Goal: Task Accomplishment & Management: Use online tool/utility

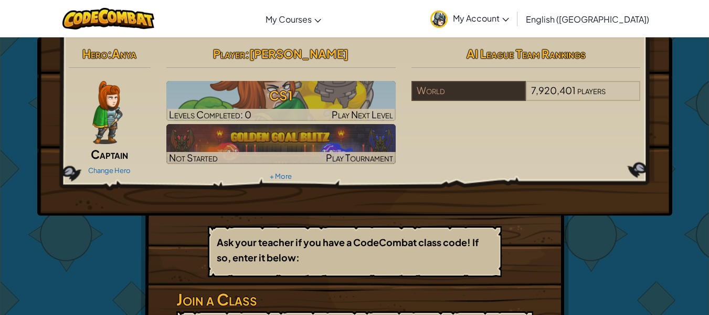
click at [104, 159] on span "Captain" at bounding box center [109, 154] width 37 height 15
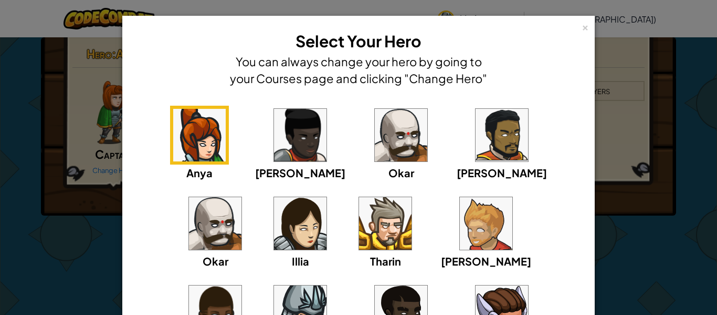
click at [96, 168] on div "× Select Your Hero You can always change your hero by going to your Courses pag…" at bounding box center [358, 157] width 717 height 315
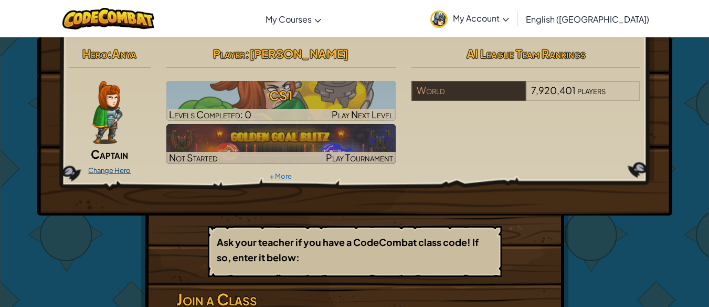
click at [102, 171] on link "Change Hero" at bounding box center [109, 170] width 43 height 8
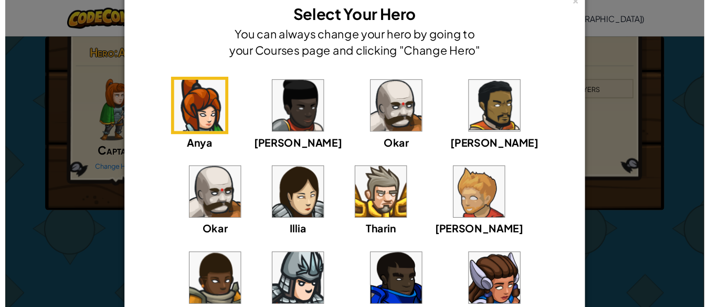
scroll to position [53, 0]
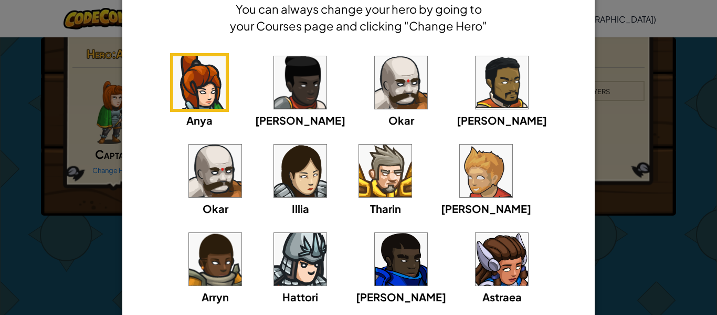
click at [375, 70] on img at bounding box center [401, 82] width 53 height 53
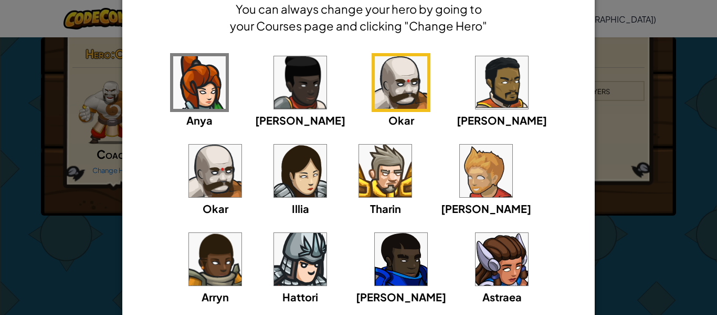
click at [359, 179] on img at bounding box center [385, 170] width 53 height 53
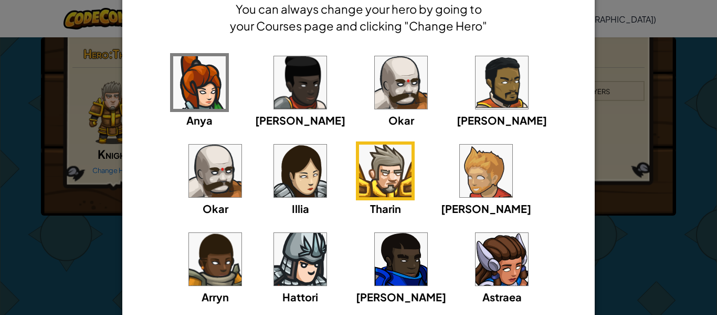
click at [375, 82] on img at bounding box center [401, 82] width 53 height 53
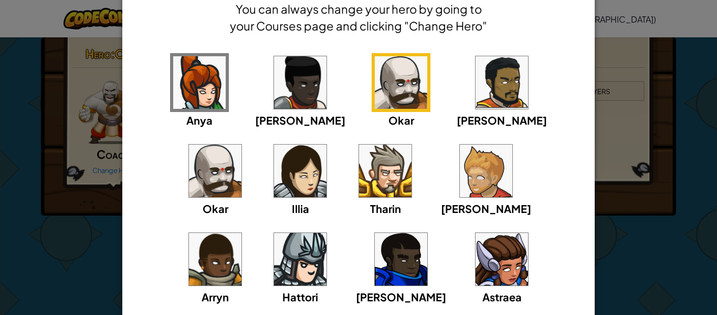
click at [242, 233] on img at bounding box center [215, 259] width 53 height 53
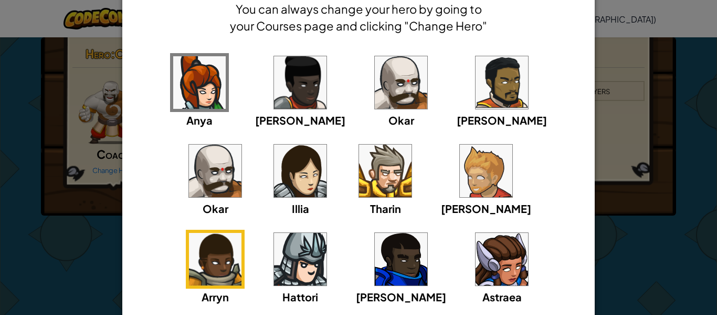
click at [327, 233] on img at bounding box center [300, 259] width 53 height 53
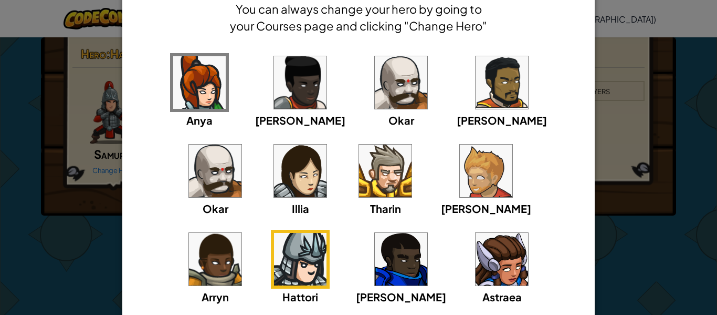
click at [327, 233] on img at bounding box center [300, 259] width 53 height 53
click at [622, 264] on div "× Select Your Hero You can always change your hero by going to your Courses pag…" at bounding box center [358, 157] width 717 height 315
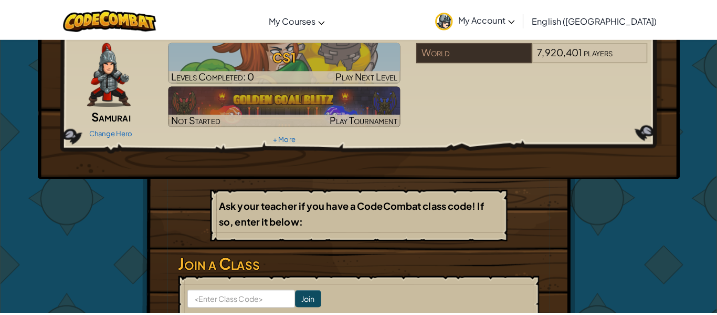
scroll to position [0, 0]
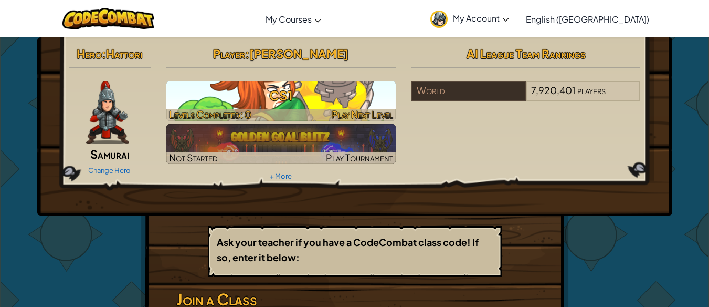
click at [323, 90] on h3 "CS1" at bounding box center [280, 95] width 229 height 24
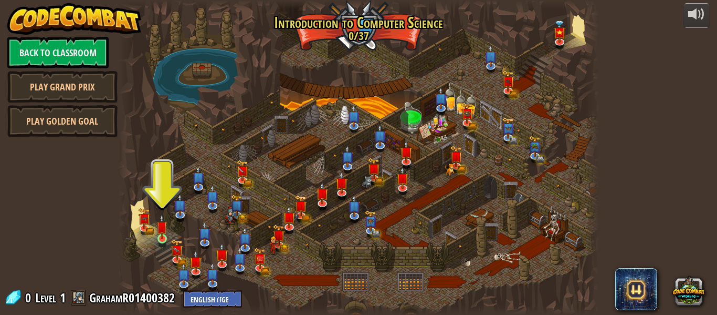
click at [156, 236] on div "Kithgard Gates Escape the Kithgard dungeons, and don't let the guardians get yo…" at bounding box center [358, 157] width 481 height 315
click at [160, 238] on img at bounding box center [161, 226] width 11 height 25
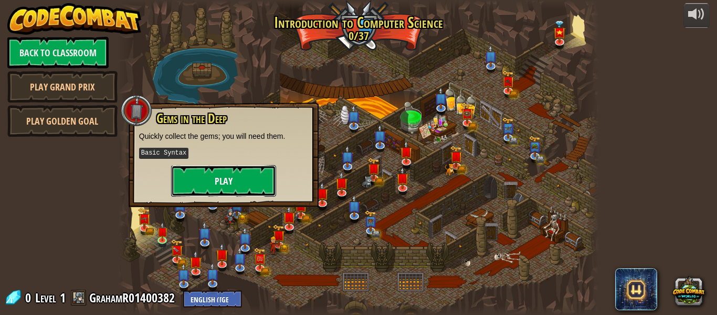
click at [240, 170] on button "Play" at bounding box center [223, 181] width 105 height 32
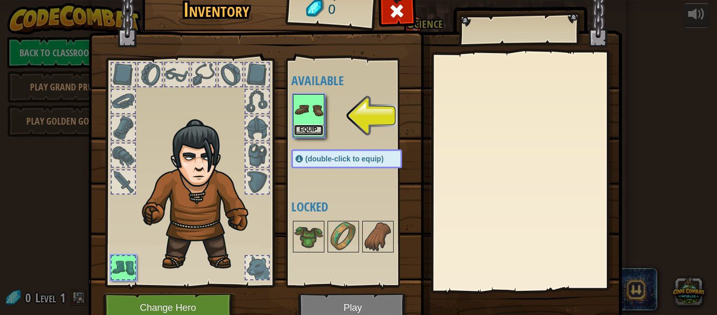
click at [310, 130] on button "Equip" at bounding box center [308, 129] width 29 height 11
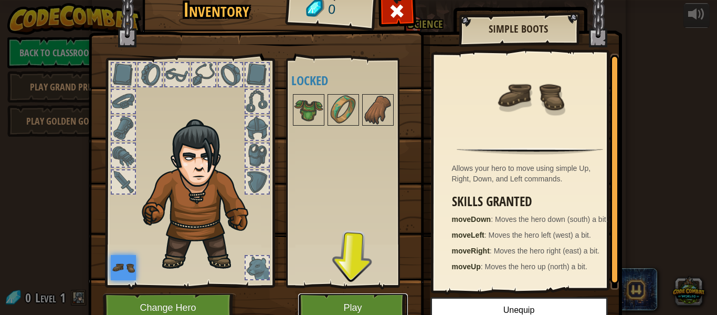
click at [363, 312] on button "Play" at bounding box center [353, 307] width 110 height 29
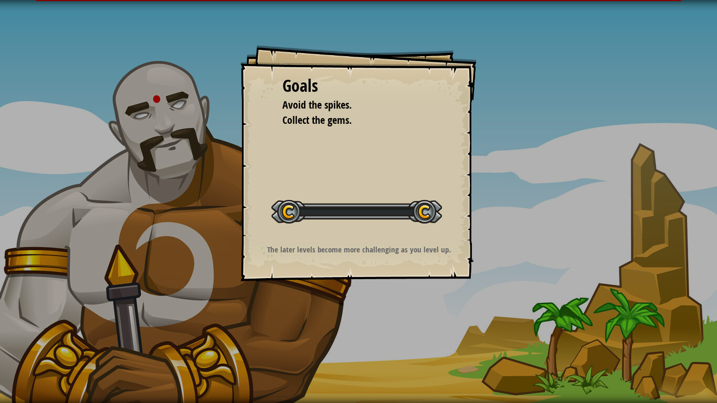
click at [355, 314] on div "Goals Avoid the spikes. Collect the gems. Start Level Error loading from server…" at bounding box center [358, 201] width 717 height 403
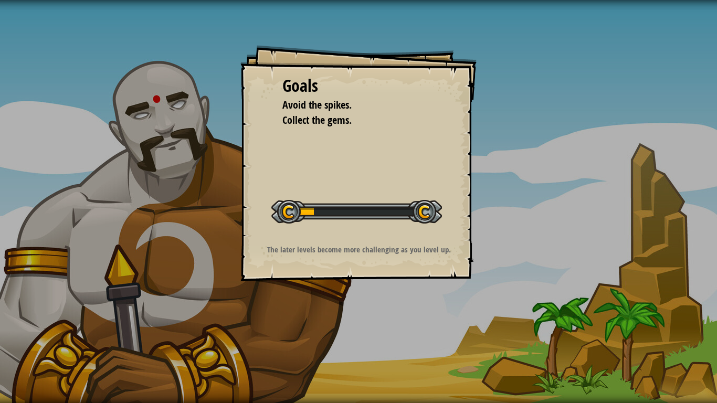
click at [656, 24] on div "Goals Avoid the spikes. Collect the gems. Start Level Error loading from server…" at bounding box center [358, 201] width 717 height 403
drag, startPoint x: 656, startPoint y: 24, endPoint x: 608, endPoint y: 32, distance: 48.3
drag, startPoint x: 608, startPoint y: 32, endPoint x: 193, endPoint y: 271, distance: 479.0
click at [192, 266] on div "Goals Avoid the spikes. Collect the gems. Start Level Error loading from server…" at bounding box center [358, 201] width 717 height 403
drag, startPoint x: 285, startPoint y: 289, endPoint x: 278, endPoint y: 302, distance: 15.0
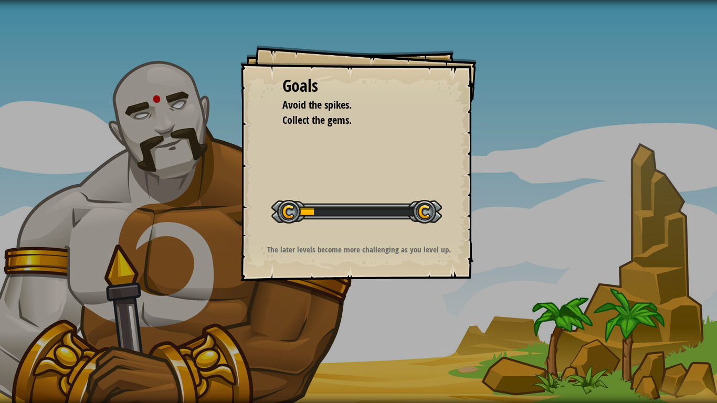
click at [306, 314] on div "Goals Avoid the spikes. Collect the gems. Start Level Error loading from server…" at bounding box center [358, 201] width 717 height 403
drag, startPoint x: 278, startPoint y: 302, endPoint x: 276, endPoint y: 296, distance: 7.1
click at [276, 296] on div "Goals Avoid the spikes. Collect the gems. Start Level Error loading from server…" at bounding box center [358, 201] width 717 height 403
click at [252, 283] on div "Goals Avoid the spikes. Collect the gems. Start Level Error loading from server…" at bounding box center [358, 201] width 717 height 403
drag, startPoint x: 152, startPoint y: 229, endPoint x: 128, endPoint y: 141, distance: 91.3
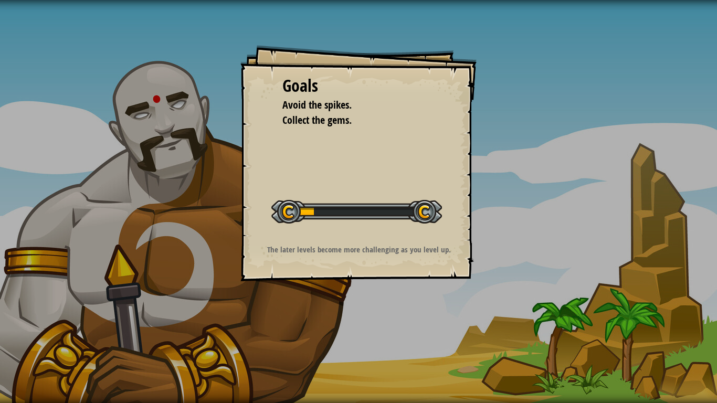
click at [138, 144] on div "Goals Avoid the spikes. Collect the gems. Start Level Error loading from server…" at bounding box center [358, 201] width 717 height 403
click at [307, 198] on div "Start Level" at bounding box center [356, 211] width 171 height 42
drag, startPoint x: 325, startPoint y: 90, endPoint x: 320, endPoint y: 91, distance: 5.4
click at [323, 90] on div "Goals" at bounding box center [359, 86] width 152 height 24
drag, startPoint x: 291, startPoint y: 124, endPoint x: 319, endPoint y: 132, distance: 28.9
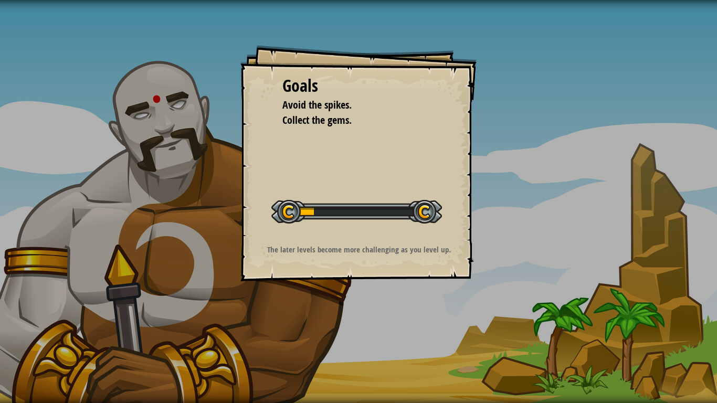
click at [304, 129] on div "Goals Avoid the spikes. Collect the gems. Start Level Error loading from server…" at bounding box center [358, 163] width 236 height 236
drag, startPoint x: 319, startPoint y: 152, endPoint x: 319, endPoint y: 162, distance: 10.0
click at [318, 156] on div "Goals Avoid the spikes. Collect the gems. Start Level Error loading from server…" at bounding box center [358, 163] width 236 height 236
drag, startPoint x: 319, startPoint y: 162, endPoint x: 319, endPoint y: 172, distance: 10.5
click at [319, 172] on div "Goals Avoid the spikes. Collect the gems. Start Level Error loading from server…" at bounding box center [358, 163] width 236 height 236
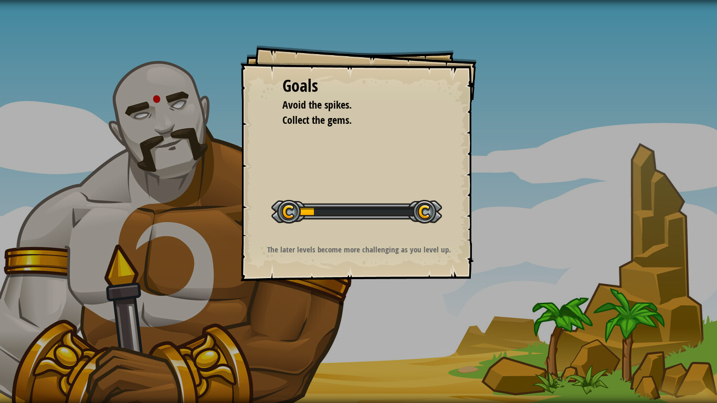
click at [319, 172] on div "Goals Avoid the spikes. Collect the gems. Start Level Error loading from server…" at bounding box center [358, 163] width 236 height 236
click at [319, 171] on div "Goals Avoid the spikes. Collect the gems. Start Level Error loading from server…" at bounding box center [358, 163] width 236 height 236
click at [318, 171] on div "Goals Avoid the spikes. Collect the gems. Start Level Error loading from server…" at bounding box center [358, 163] width 236 height 236
drag, startPoint x: 329, startPoint y: 127, endPoint x: 324, endPoint y: 121, distance: 7.9
click at [325, 123] on span "Collect the gems." at bounding box center [317, 120] width 69 height 14
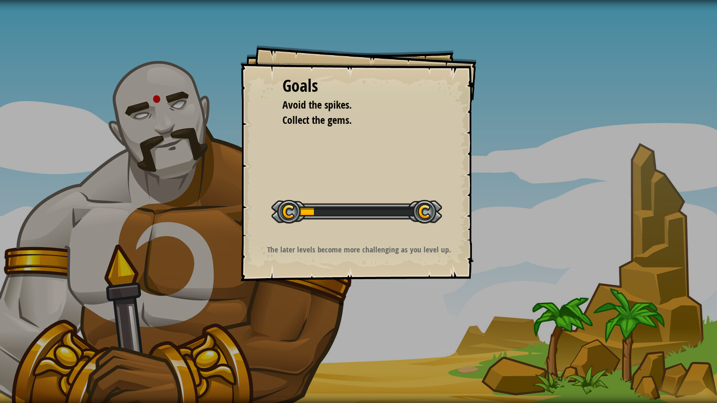
drag, startPoint x: 335, startPoint y: 109, endPoint x: 325, endPoint y: 113, distance: 11.0
drag, startPoint x: 325, startPoint y: 113, endPoint x: 317, endPoint y: 112, distance: 8.5
drag, startPoint x: 317, startPoint y: 112, endPoint x: 317, endPoint y: 124, distance: 12.6
drag, startPoint x: 316, startPoint y: 122, endPoint x: 490, endPoint y: 142, distance: 175.5
click at [490, 142] on div "Goals Avoid the spikes. Collect the gems. Start Level Error loading from server…" at bounding box center [358, 201] width 717 height 403
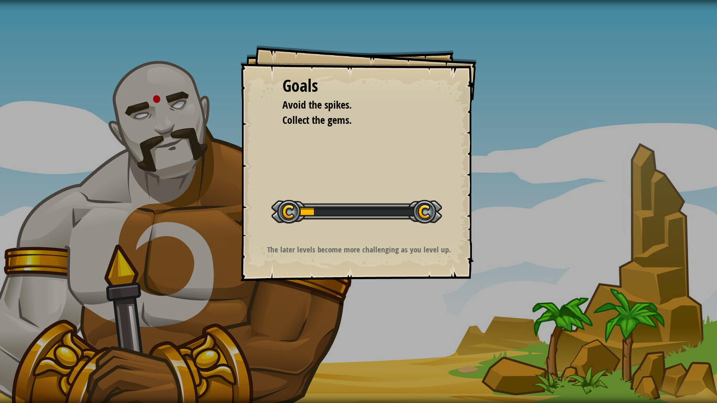
drag, startPoint x: 402, startPoint y: 156, endPoint x: 389, endPoint y: 155, distance: 12.6
click at [396, 156] on div "Goals Avoid the spikes. Collect the gems. Start Level Error loading from server…" at bounding box center [358, 163] width 236 height 236
click at [351, 152] on div "Goals Avoid the spikes. Collect the gems. Start Level Error loading from server…" at bounding box center [358, 163] width 236 height 236
drag, startPoint x: 325, startPoint y: 148, endPoint x: 312, endPoint y: 144, distance: 13.1
click at [313, 145] on div "Goals Avoid the spikes. Collect the gems. Start Level Error loading from server…" at bounding box center [358, 163] width 236 height 236
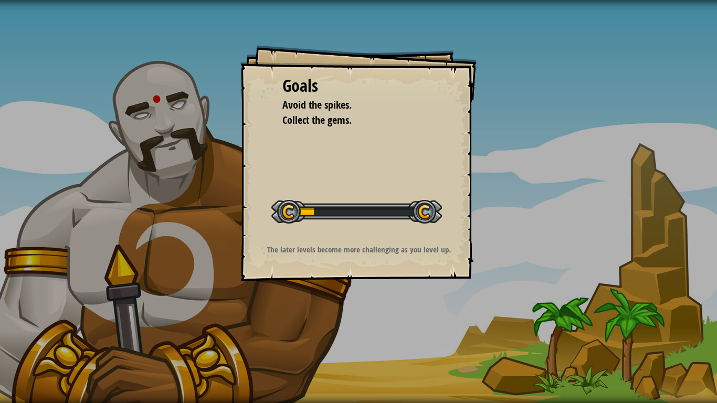
click at [290, 138] on div "Goals Avoid the spikes. Collect the gems. Start Level Error loading from server…" at bounding box center [358, 163] width 236 height 236
drag, startPoint x: 282, startPoint y: 135, endPoint x: 274, endPoint y: 132, distance: 9.0
click at [278, 134] on div "Goals Avoid the spikes. Collect the gems. Start Level Error loading from server…" at bounding box center [358, 163] width 236 height 236
click at [273, 131] on div "Goals Avoid the spikes. Collect the gems. Start Level Error loading from server…" at bounding box center [358, 163] width 236 height 236
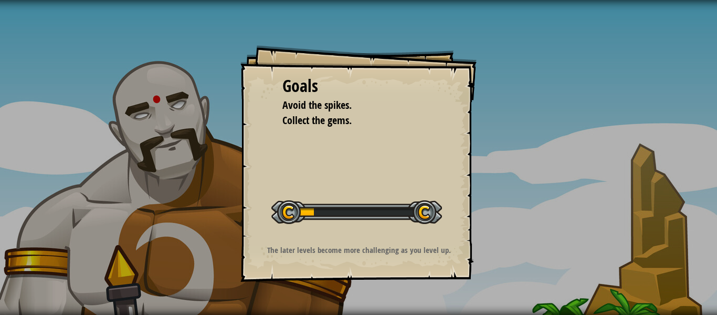
drag, startPoint x: 241, startPoint y: 119, endPoint x: 257, endPoint y: 138, distance: 24.9
click at [239, 138] on div "Goals Avoid the spikes. Collect the gems. Start Level Error loading from server…" at bounding box center [358, 157] width 717 height 315
drag, startPoint x: 334, startPoint y: 149, endPoint x: 322, endPoint y: 150, distance: 12.1
click at [328, 152] on div "Goals Avoid the spikes. Collect the gems. Start Level Error loading from server…" at bounding box center [358, 163] width 236 height 236
drag, startPoint x: 316, startPoint y: 182, endPoint x: 349, endPoint y: 278, distance: 102.1
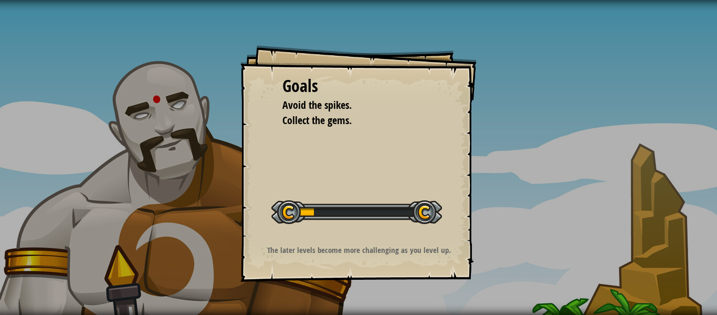
click at [343, 278] on div "Goals Avoid the spikes. Collect the gems. Start Level Error loading from server…" at bounding box center [358, 163] width 236 height 236
drag, startPoint x: 403, startPoint y: 279, endPoint x: 412, endPoint y: 238, distance: 41.5
click at [399, 284] on div "Goals Avoid the spikes. Collect the gems. Start Level Error loading from server…" at bounding box center [358, 157] width 717 height 315
drag, startPoint x: 338, startPoint y: 219, endPoint x: 305, endPoint y: 216, distance: 32.7
click at [311, 219] on div at bounding box center [356, 212] width 171 height 24
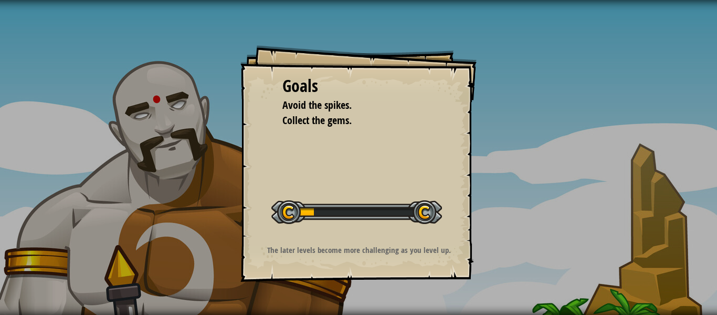
drag, startPoint x: 241, startPoint y: 185, endPoint x: 319, endPoint y: 182, distance: 77.8
click at [247, 190] on div "Goals Avoid the spikes. Collect the gems. Start Level Error loading from server…" at bounding box center [358, 163] width 236 height 236
click at [343, 214] on div "Start Level" at bounding box center [356, 211] width 171 height 42
drag, startPoint x: 215, startPoint y: 143, endPoint x: 211, endPoint y: 149, distance: 6.8
click at [212, 148] on div "Goals Avoid the spikes. Collect the gems. Start Level Error loading from server…" at bounding box center [358, 157] width 717 height 315
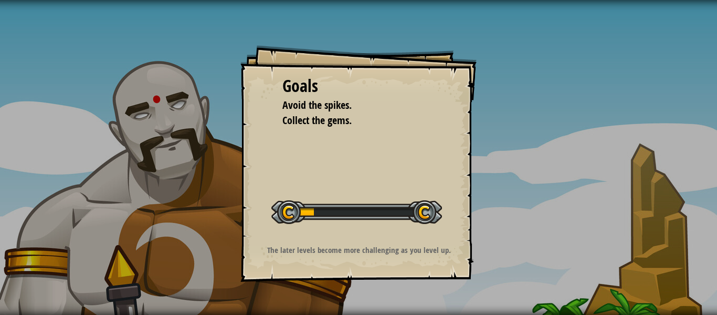
drag, startPoint x: 81, startPoint y: 148, endPoint x: 89, endPoint y: 154, distance: 9.7
click at [79, 154] on div "Goals Avoid the spikes. Collect the gems. Start Level Error loading from server…" at bounding box center [358, 157] width 717 height 315
drag, startPoint x: 703, startPoint y: 233, endPoint x: 618, endPoint y: 196, distance: 92.7
click at [698, 236] on div "Goals Avoid the spikes. Collect the gems. Start Level Error loading from server…" at bounding box center [358, 157] width 717 height 315
drag, startPoint x: 144, startPoint y: 94, endPoint x: 147, endPoint y: 102, distance: 8.8
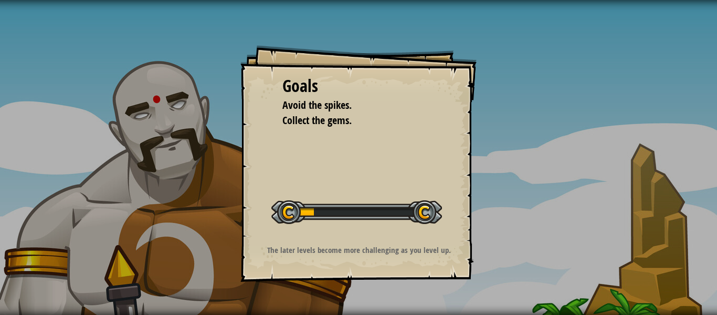
click at [142, 102] on div "Goals Avoid the spikes. Collect the gems. Start Level Error loading from server…" at bounding box center [358, 157] width 717 height 315
click at [445, 140] on div "Goals Avoid the spikes. Collect the gems. Start Level Error loading from server…" at bounding box center [358, 163] width 236 height 236
drag, startPoint x: 320, startPoint y: 124, endPoint x: 311, endPoint y: 134, distance: 13.4
click at [314, 133] on div "Goals Avoid the spikes. Collect the gems. Start Level Error loading from server…" at bounding box center [358, 163] width 236 height 236
click at [150, 134] on div "Goals Avoid the spikes. Collect the gems. Start Level Error loading from server…" at bounding box center [358, 157] width 717 height 315
